Goal: Check status: Check status

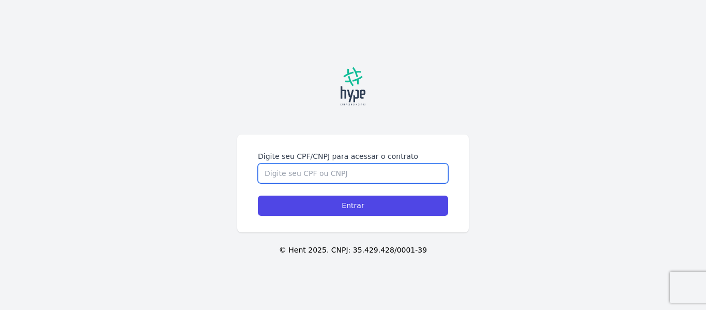
click at [326, 181] on input "Digite seu CPF/CNPJ para acessar o contrato" at bounding box center [353, 173] width 190 height 20
type input "07008033940"
click at [258, 195] on input "Entrar" at bounding box center [353, 205] width 190 height 20
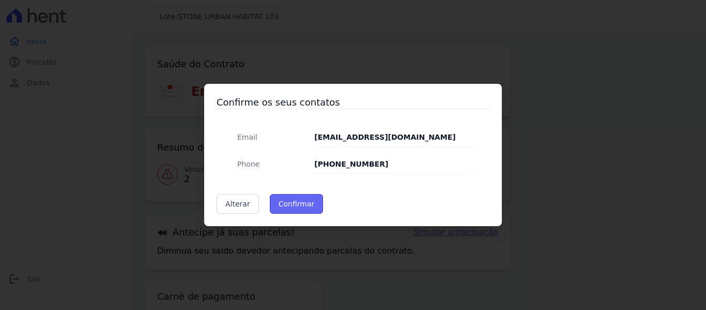
click at [287, 206] on button "Confirmar" at bounding box center [297, 204] width 54 height 20
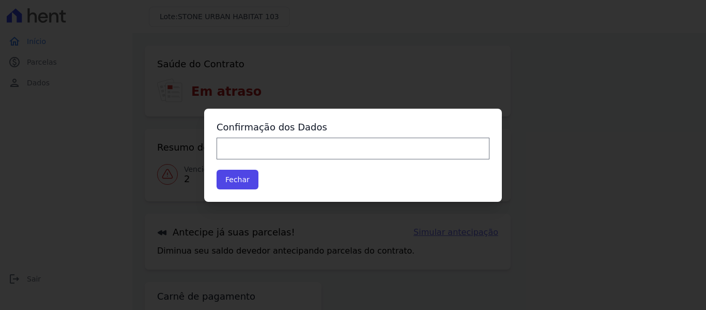
type input "Contatos confirmados com sucesso."
click at [247, 179] on button "Fechar" at bounding box center [238, 179] width 42 height 20
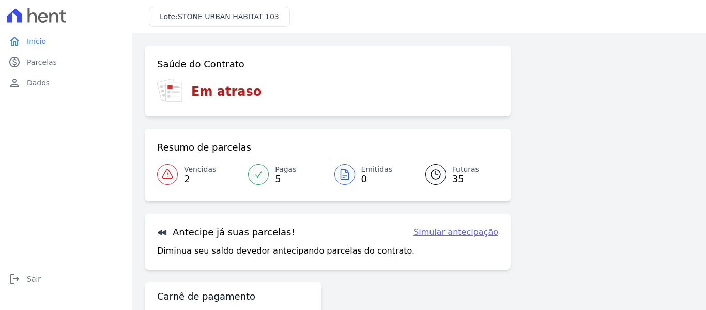
click at [179, 173] on link "Vencidas 2" at bounding box center [199, 174] width 85 height 29
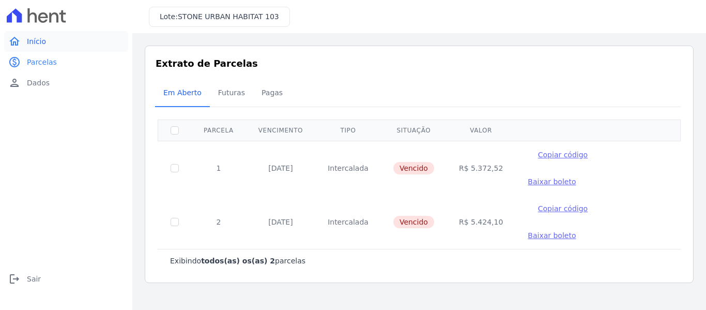
click at [40, 42] on span "Início" at bounding box center [36, 41] width 19 height 10
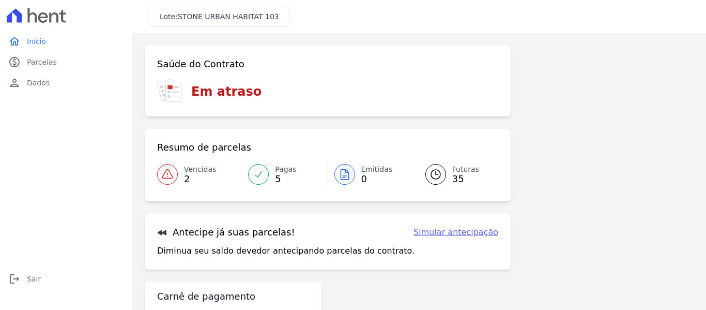
click at [263, 11] on h3 "Lote: STONE URBAN HABITAT 103" at bounding box center [219, 16] width 119 height 11
click at [250, 19] on span "STONE URBAN HABITAT 103" at bounding box center [228, 16] width 101 height 8
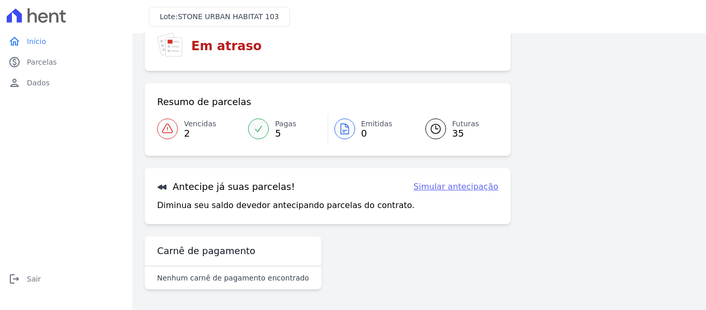
click at [455, 130] on span "35" at bounding box center [465, 133] width 27 height 8
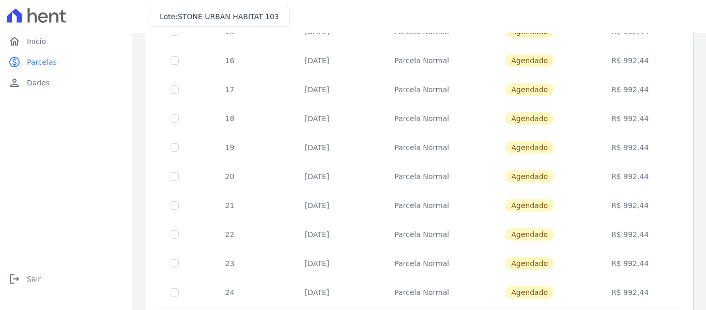
scroll to position [470, 0]
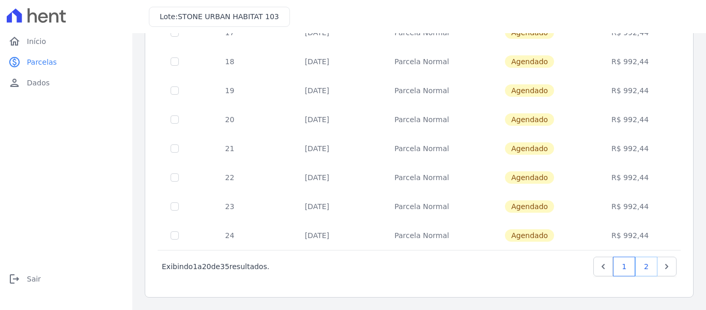
click at [642, 261] on link "2" at bounding box center [646, 266] width 22 height 20
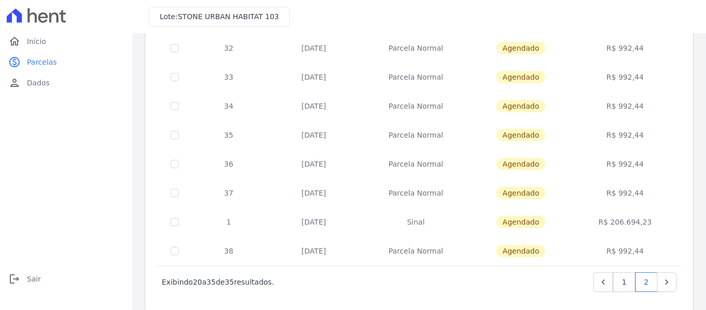
scroll to position [326, 0]
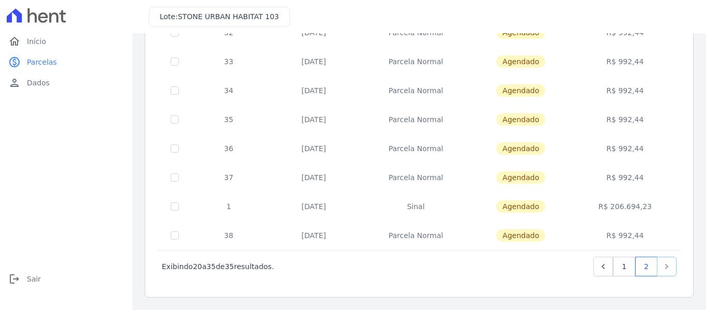
click at [661, 261] on icon "Next" at bounding box center [666, 266] width 10 height 10
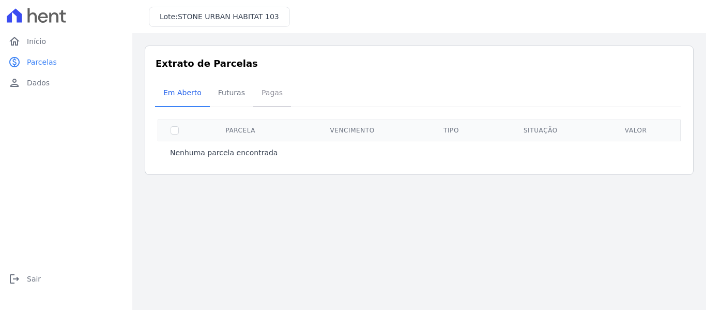
click at [255, 92] on span "Pagas" at bounding box center [272, 92] width 34 height 21
click at [266, 93] on span "Pagas" at bounding box center [272, 92] width 34 height 21
click at [224, 93] on span "Futuras" at bounding box center [231, 92] width 39 height 21
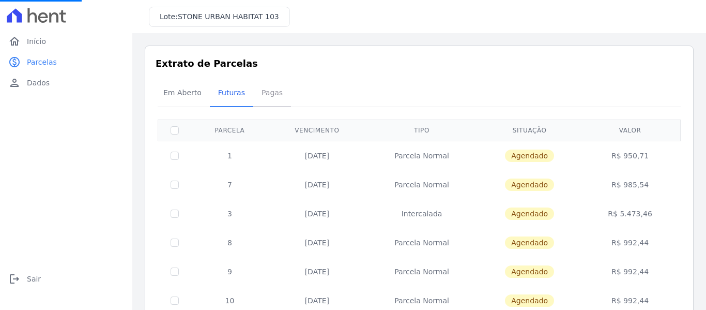
click at [264, 95] on span "Pagas" at bounding box center [272, 92] width 34 height 21
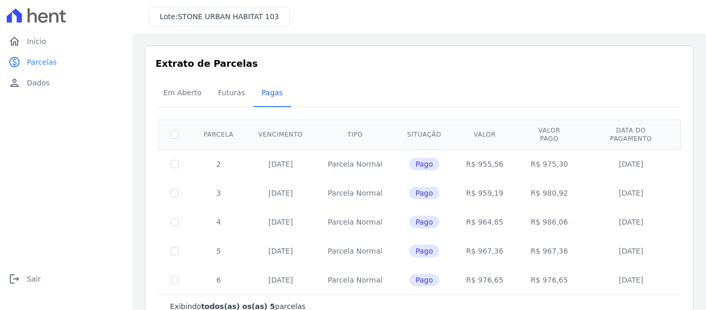
scroll to position [23, 0]
